Goal: Navigation & Orientation: Find specific page/section

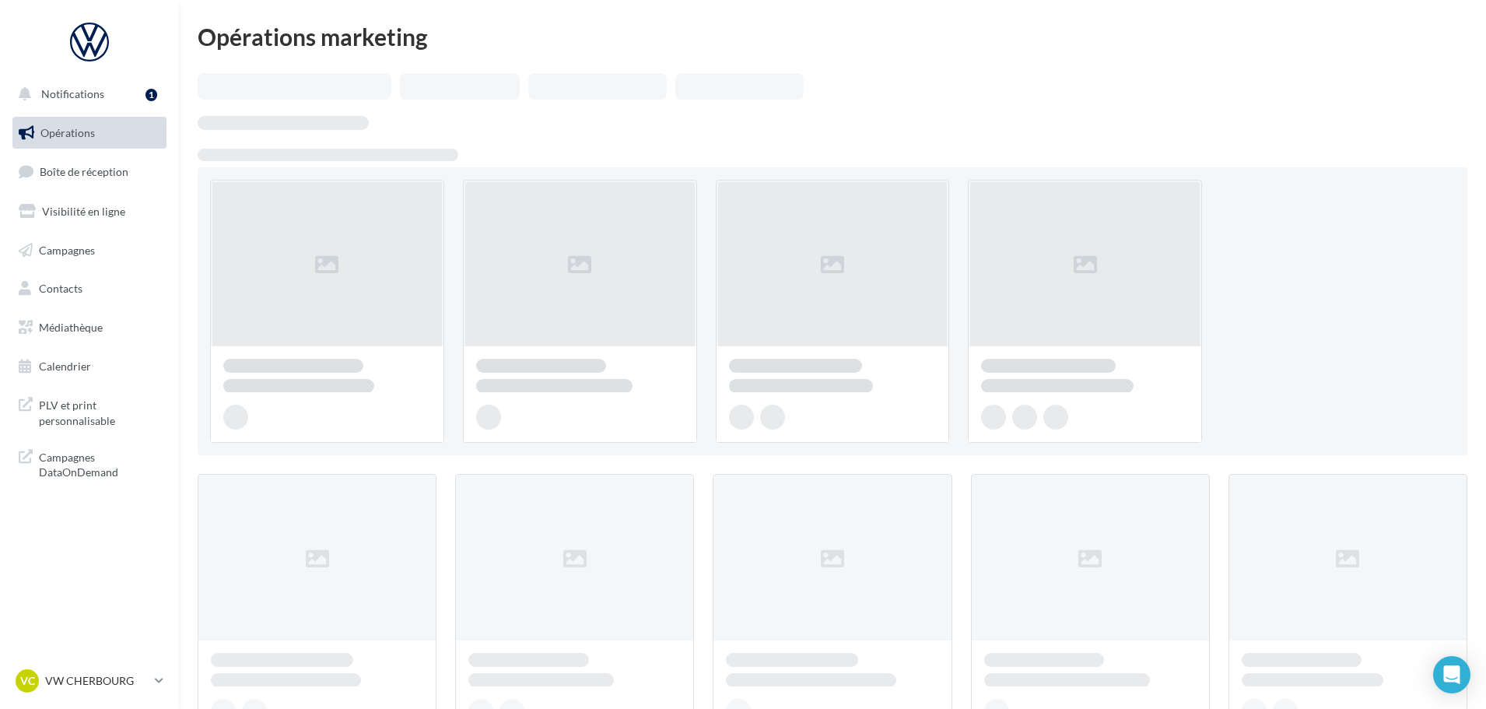
click at [130, 185] on link "Boîte de réception" at bounding box center [89, 171] width 160 height 33
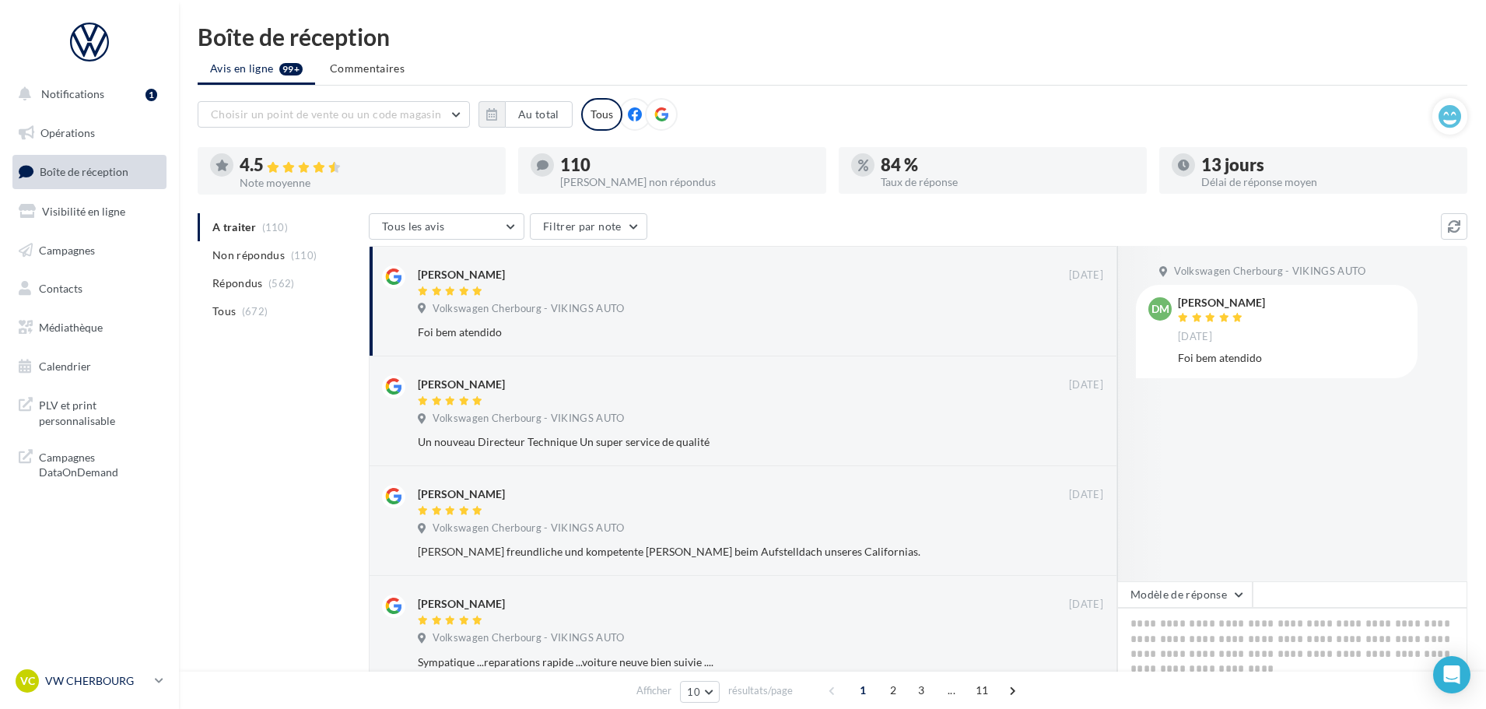
click at [75, 680] on p "VW CHERBOURG" at bounding box center [96, 681] width 103 height 16
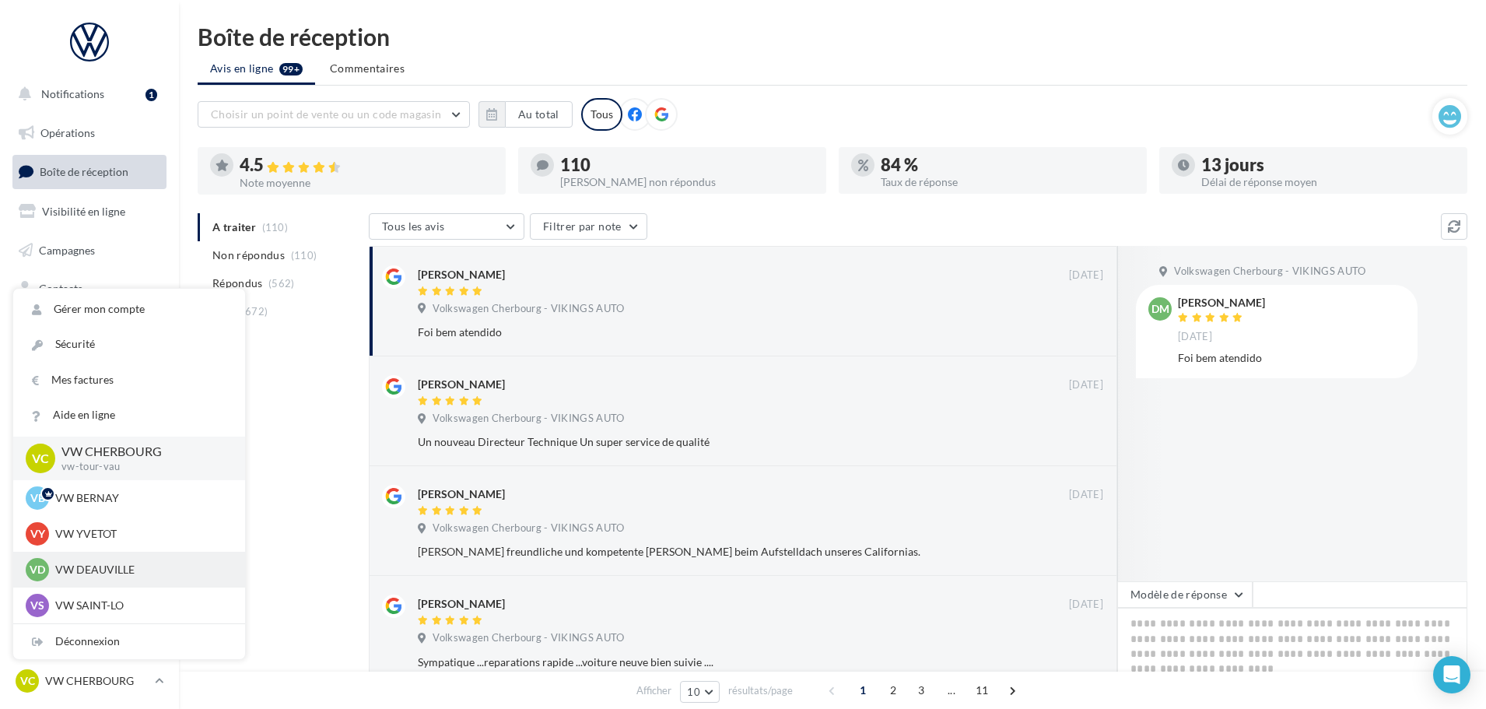
click at [115, 574] on p "VW DEAUVILLE" at bounding box center [140, 570] width 171 height 16
